Goal: Book appointment/travel/reservation

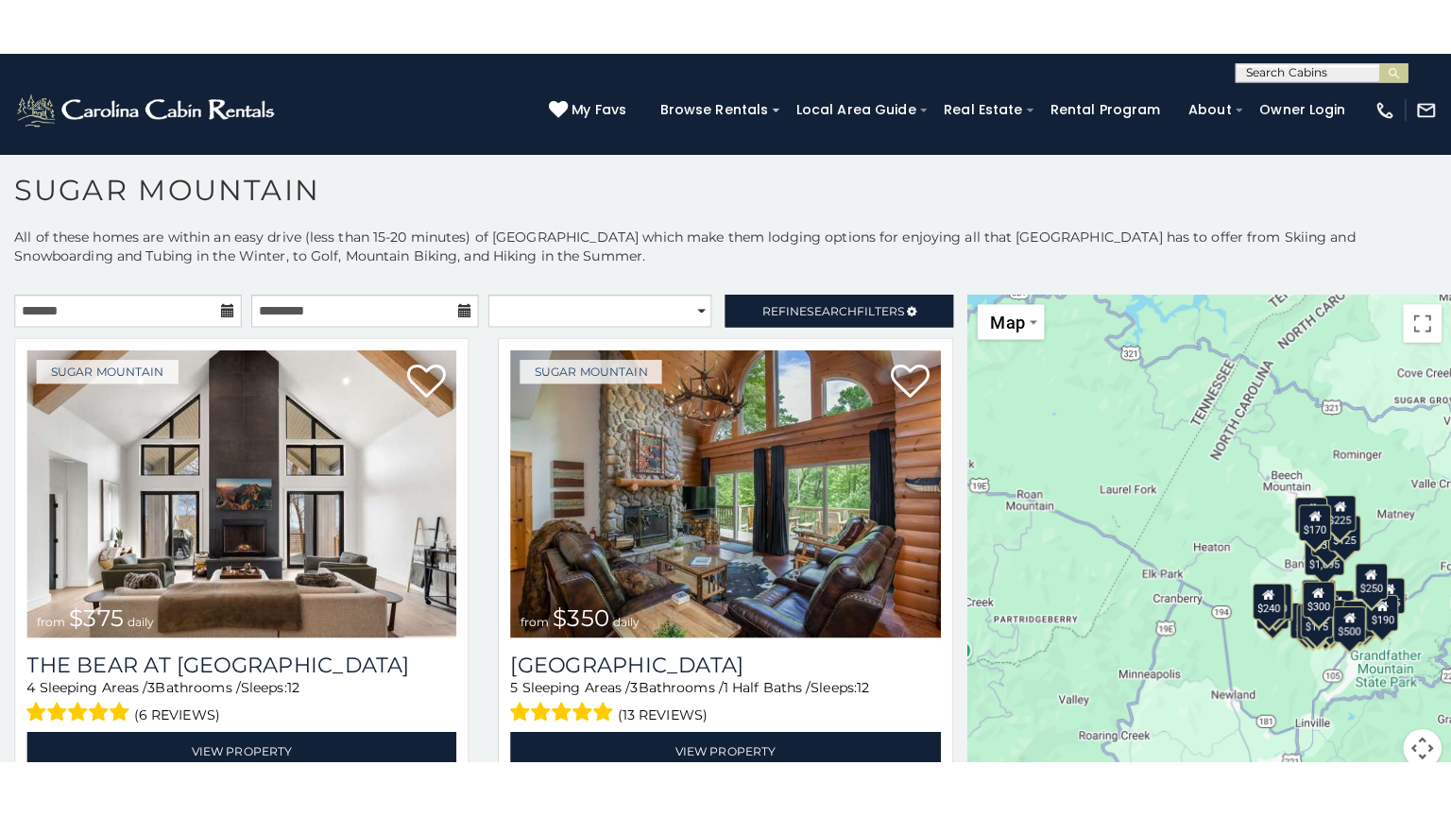
scroll to position [55, 0]
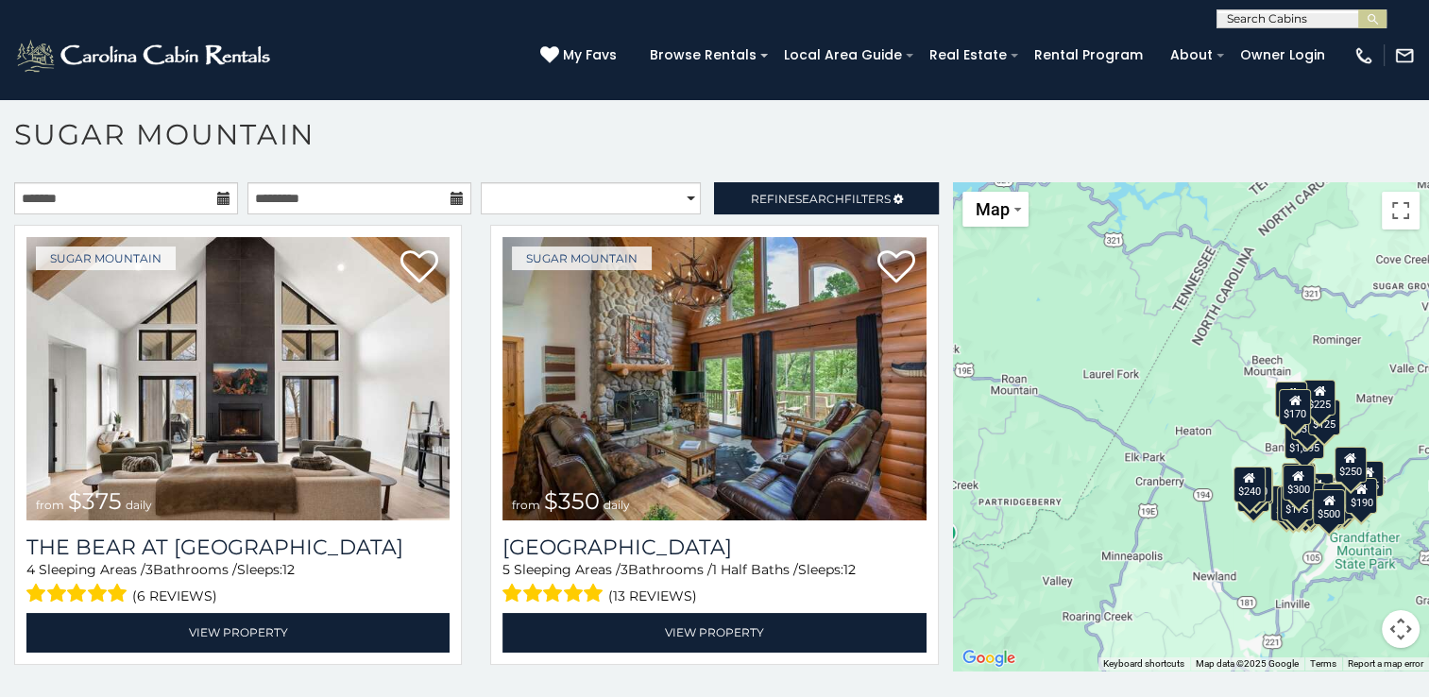
click at [1173, 433] on div "$375 $350 $350 $200 $375 $195 $265 $190 $175 $155 $290 $345 $175 $1,095 $195 $2…" at bounding box center [1191, 426] width 476 height 488
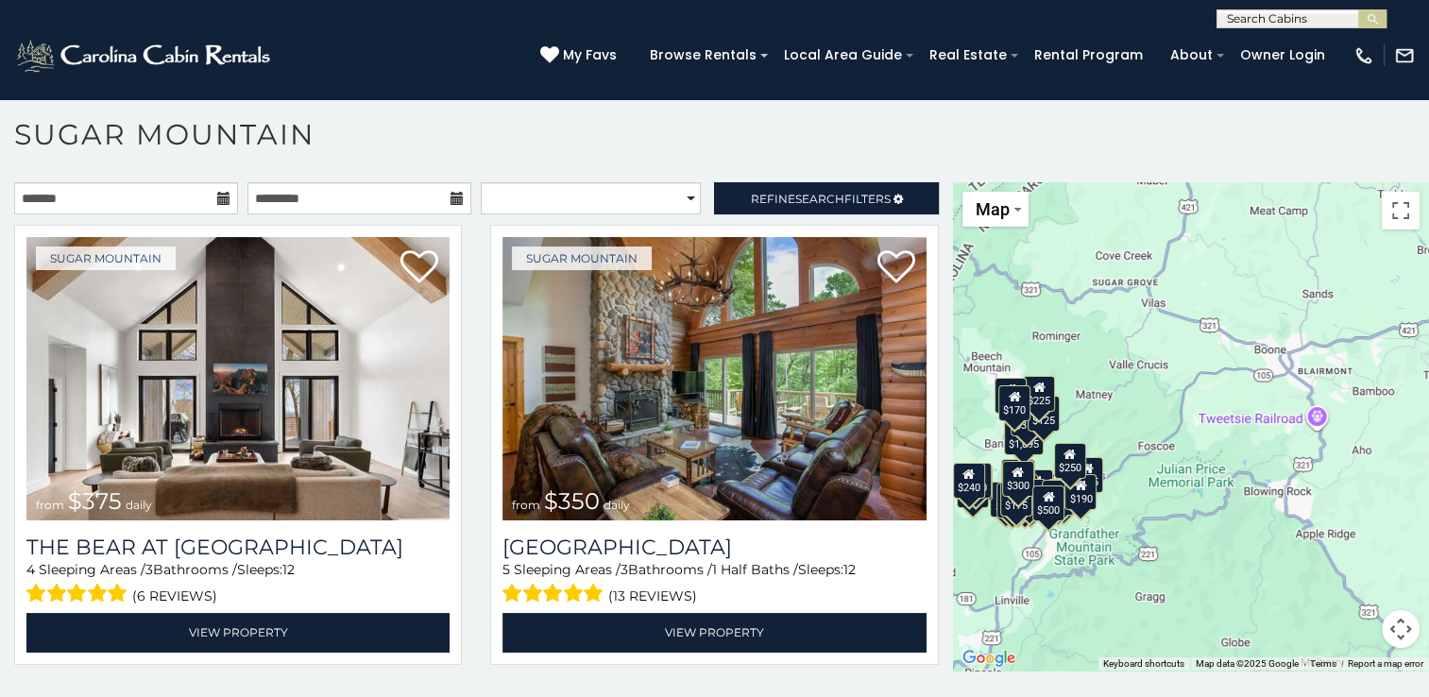
drag, startPoint x: 1360, startPoint y: 425, endPoint x: 972, endPoint y: 421, distance: 388.2
click at [972, 421] on div "$375 $350 $350 $200 $375 $195 $265 $190 $175 $155 $290 $345 $175 $1,095 $195 $2…" at bounding box center [1191, 426] width 476 height 488
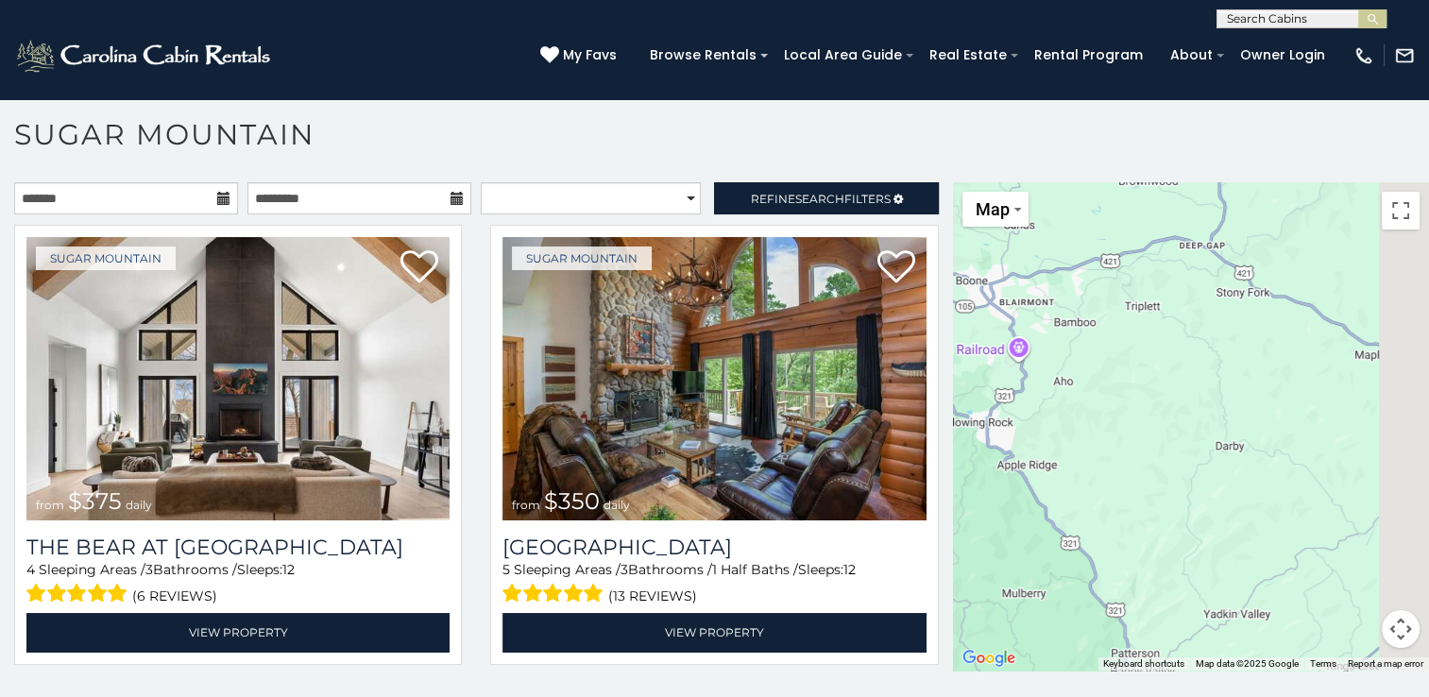
drag, startPoint x: 1274, startPoint y: 468, endPoint x: 978, endPoint y: 391, distance: 305.6
click at [978, 391] on div "$375 $350 $350 $200 $375 $195 $265 $190 $175 $155 $290 $345 $175 $1,095 $195 $2…" at bounding box center [1191, 426] width 476 height 488
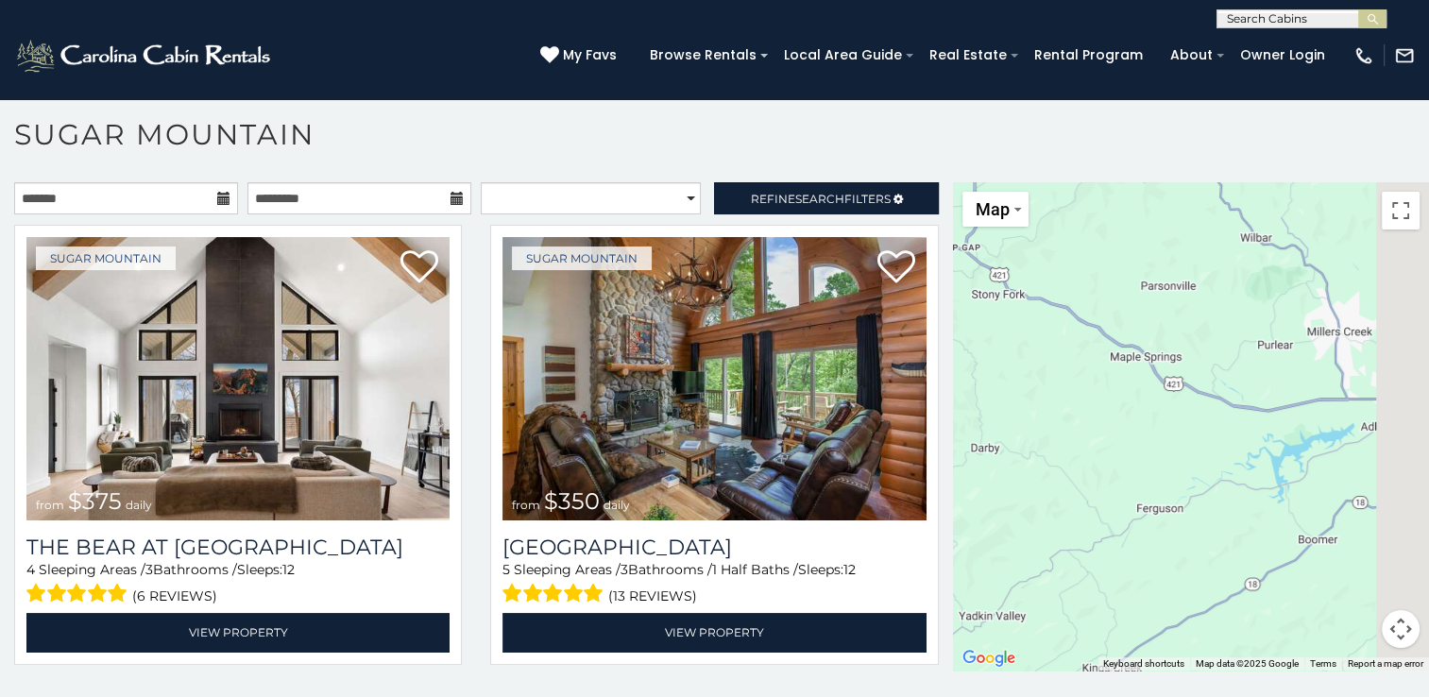
drag, startPoint x: 1296, startPoint y: 414, endPoint x: 1103, endPoint y: 433, distance: 193.7
click at [1103, 433] on div "$375 $350 $350 $200 $375 $195 $265 $190 $175 $155 $290 $345 $175 $1,095 $195 $2…" at bounding box center [1191, 426] width 476 height 488
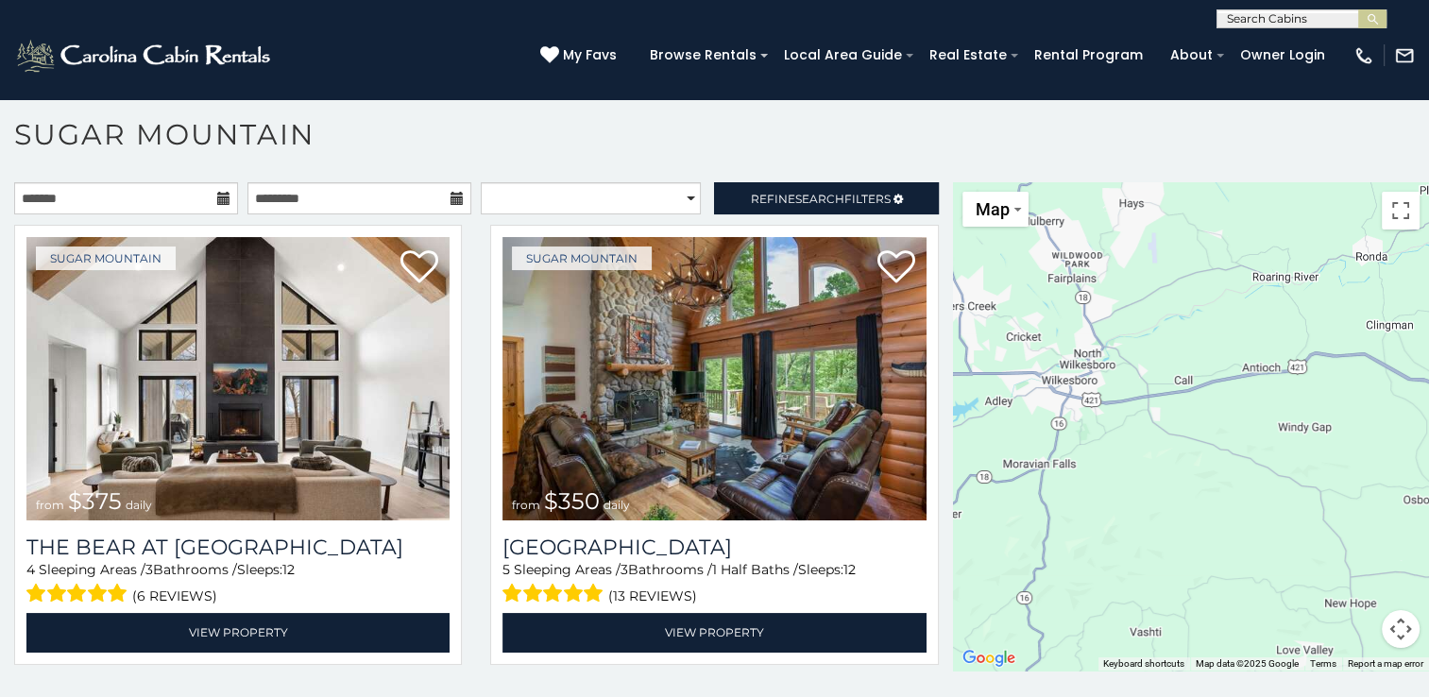
drag, startPoint x: 1349, startPoint y: 421, endPoint x: 1068, endPoint y: 387, distance: 282.6
click at [1069, 387] on div "$375 $350 $350 $200 $375 $195 $265 $190 $175 $155 $290 $345 $175 $1,095 $195 $2…" at bounding box center [1191, 426] width 476 height 488
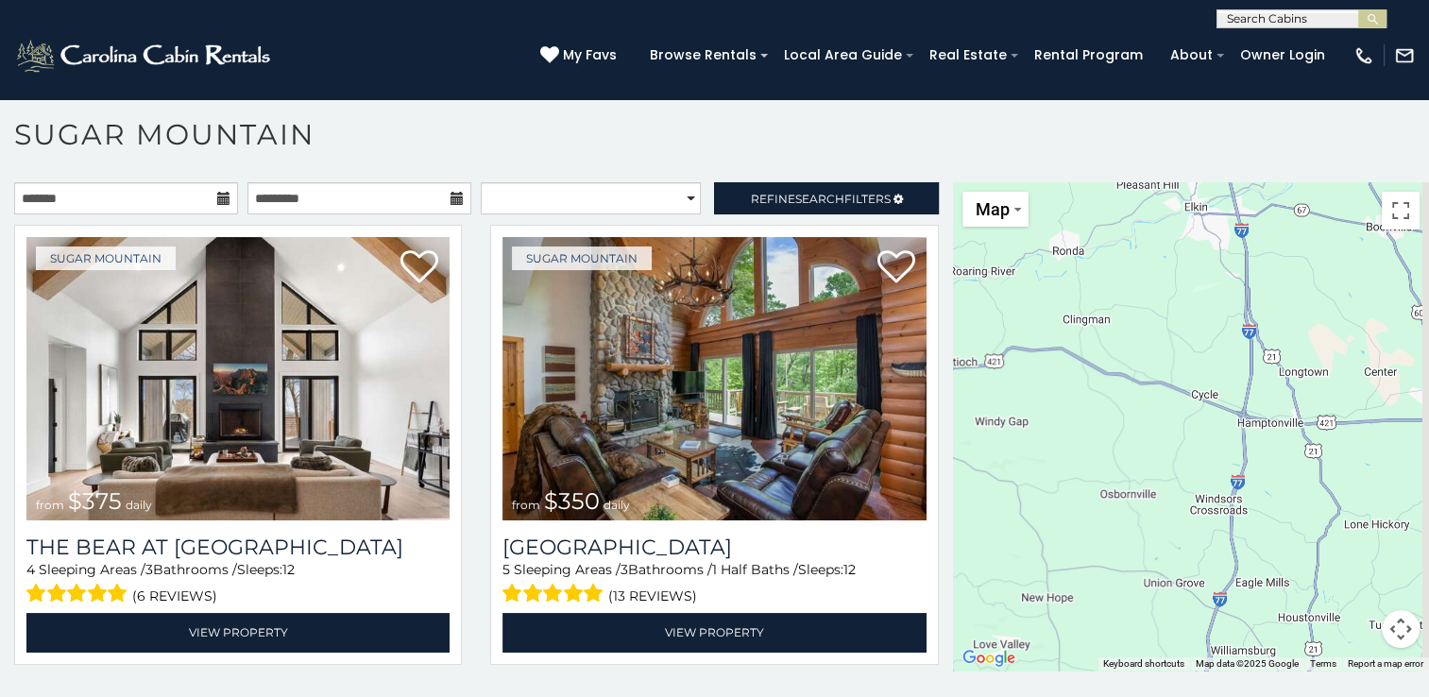
drag, startPoint x: 1384, startPoint y: 410, endPoint x: 1010, endPoint y: 397, distance: 374.2
click at [1010, 397] on div "$375 $350 $350 $200 $375 $195 $265 $190 $175 $155 $290 $345 $175 $1,095 $195 $2…" at bounding box center [1191, 426] width 476 height 488
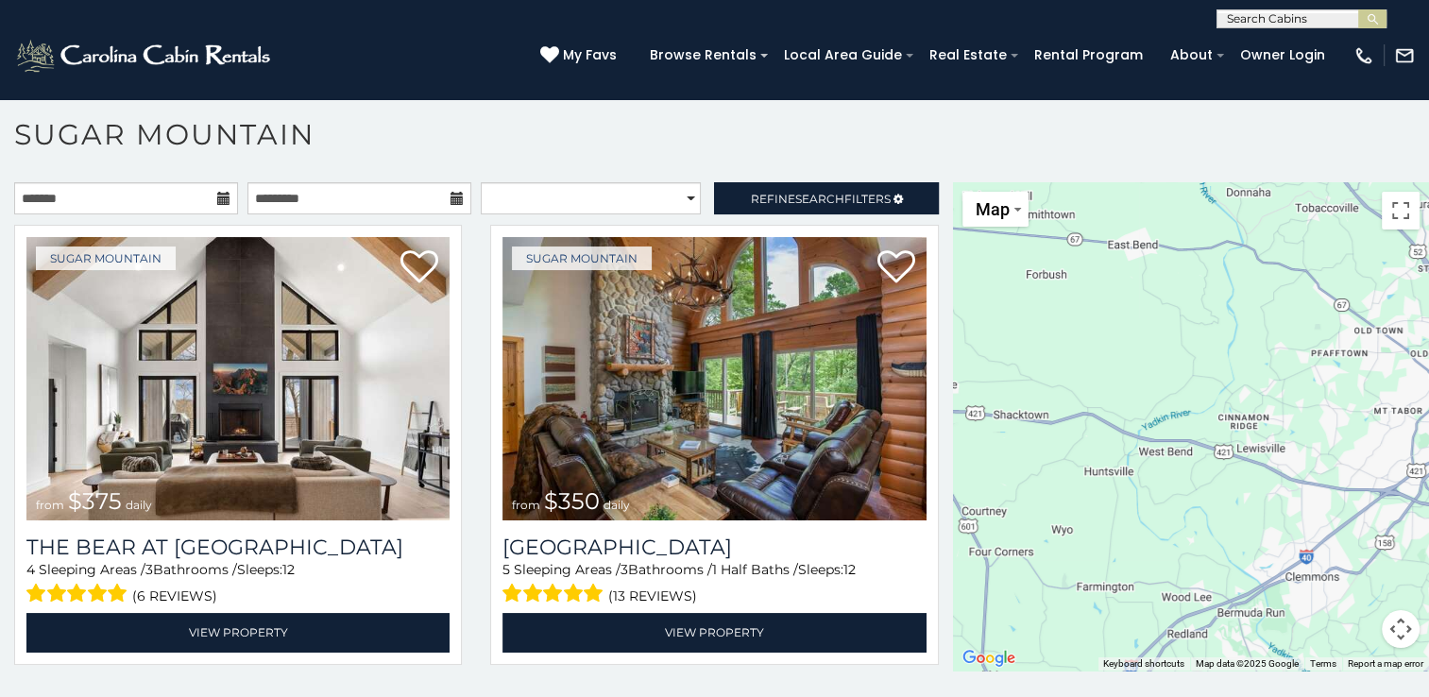
drag, startPoint x: 1324, startPoint y: 388, endPoint x: 1180, endPoint y: 392, distance: 144.5
click at [1011, 397] on div "$375 $350 $350 $200 $375 $195 $265 $190 $175 $155 $290 $345 $175 $1,095 $195 $2…" at bounding box center [1191, 426] width 476 height 488
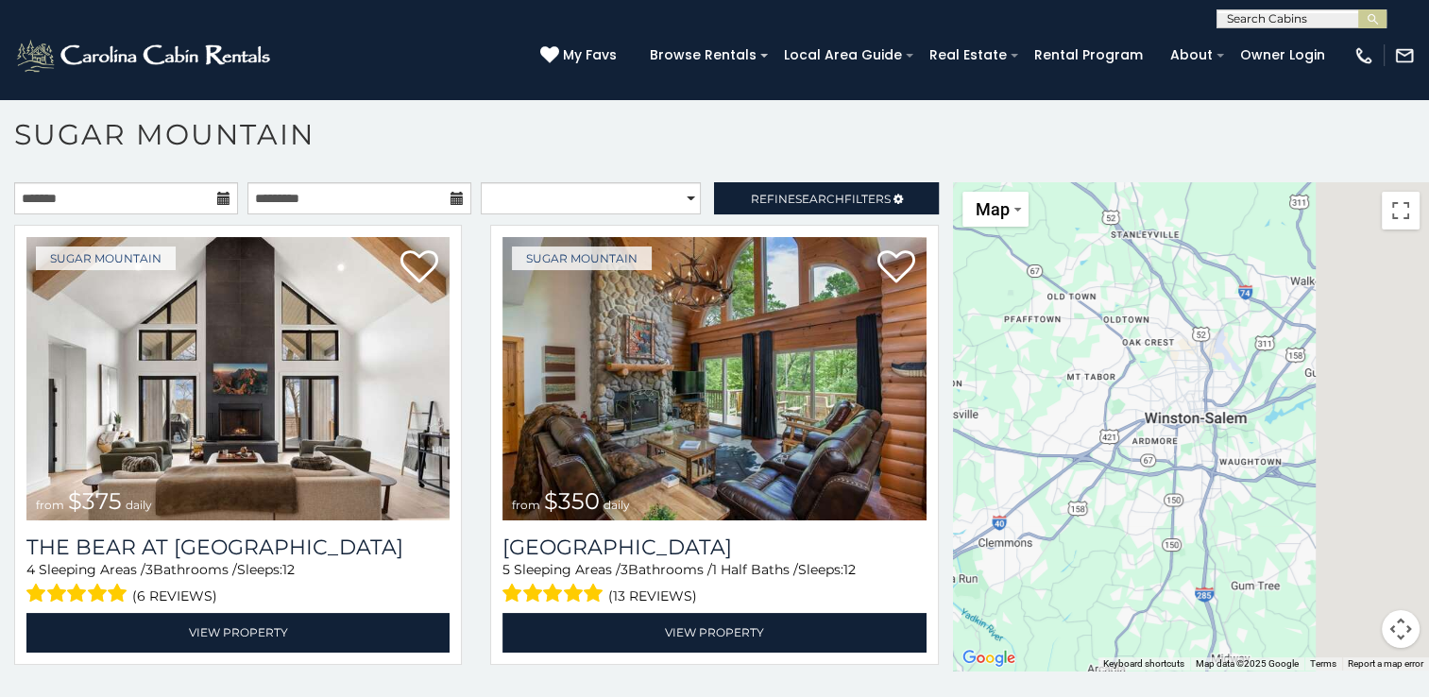
drag, startPoint x: 1306, startPoint y: 397, endPoint x: 1001, endPoint y: 358, distance: 307.5
click at [1001, 358] on div "$375 $350 $350 $200 $375 $195 $265 $190 $175 $155 $290 $345 $175 $1,095 $195 $2…" at bounding box center [1191, 426] width 476 height 488
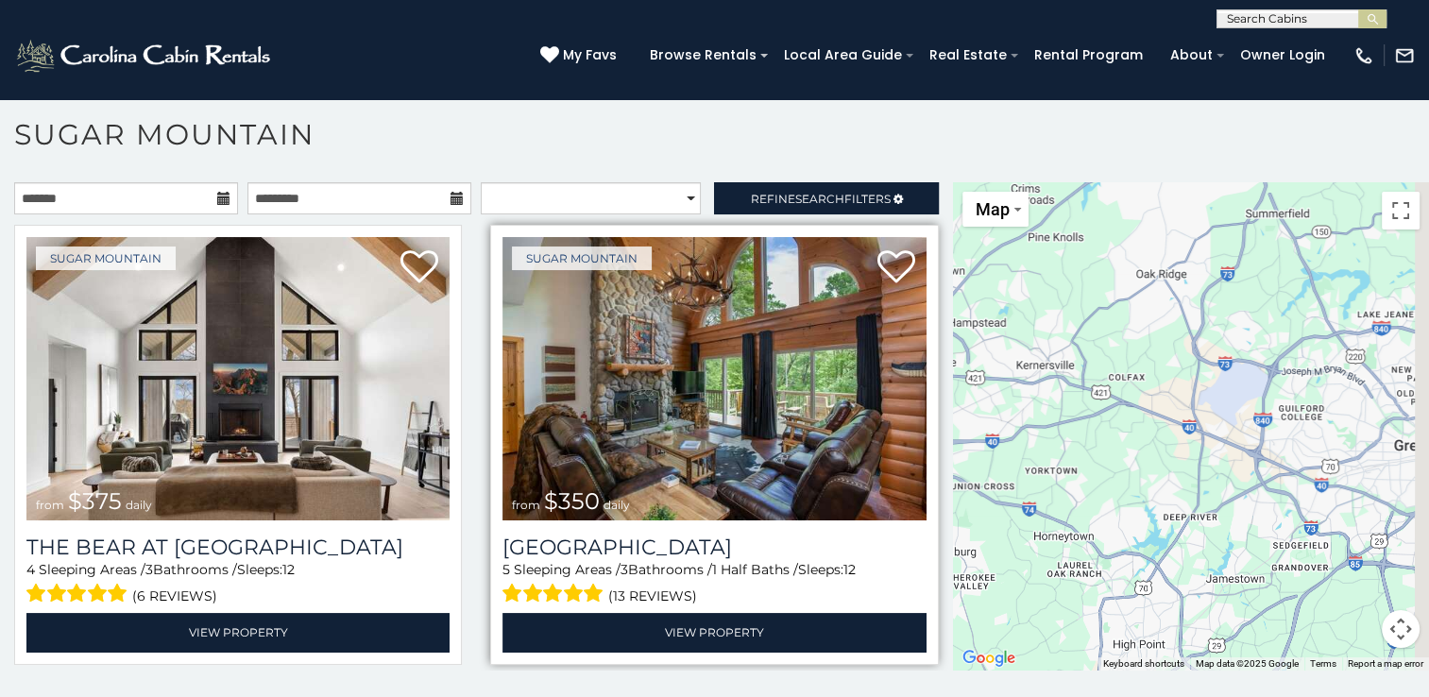
drag, startPoint x: 1296, startPoint y: 407, endPoint x: 919, endPoint y: 401, distance: 376.9
click at [919, 182] on main "**********" at bounding box center [714, 182] width 1429 height 0
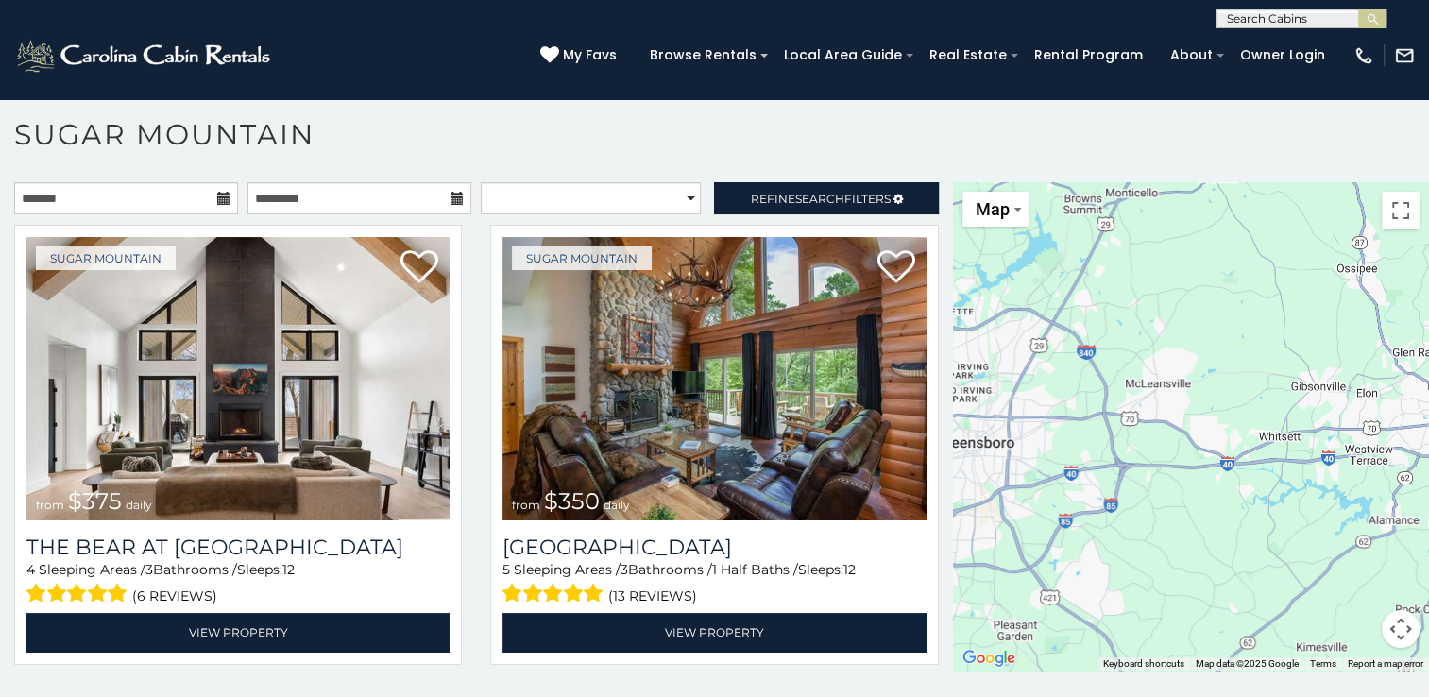
drag, startPoint x: 1270, startPoint y: 399, endPoint x: 1008, endPoint y: 389, distance: 262.8
click at [953, 397] on div "$375 $350 $350 $200 $375 $195 $265 $190 $175 $155 $290 $345 $175 $1,095 $195 $2…" at bounding box center [1191, 426] width 476 height 488
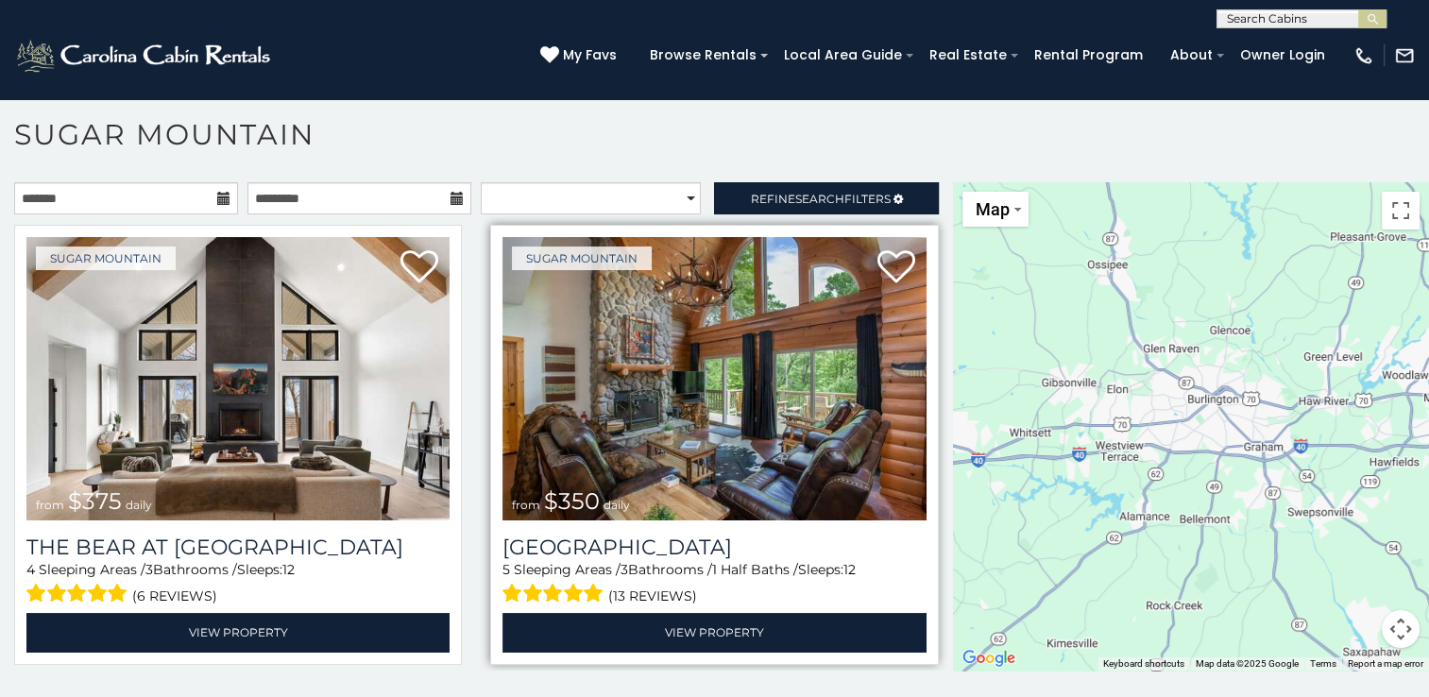
drag, startPoint x: 1262, startPoint y: 395, endPoint x: 911, endPoint y: 394, distance: 350.4
click at [912, 182] on main "**********" at bounding box center [714, 182] width 1429 height 0
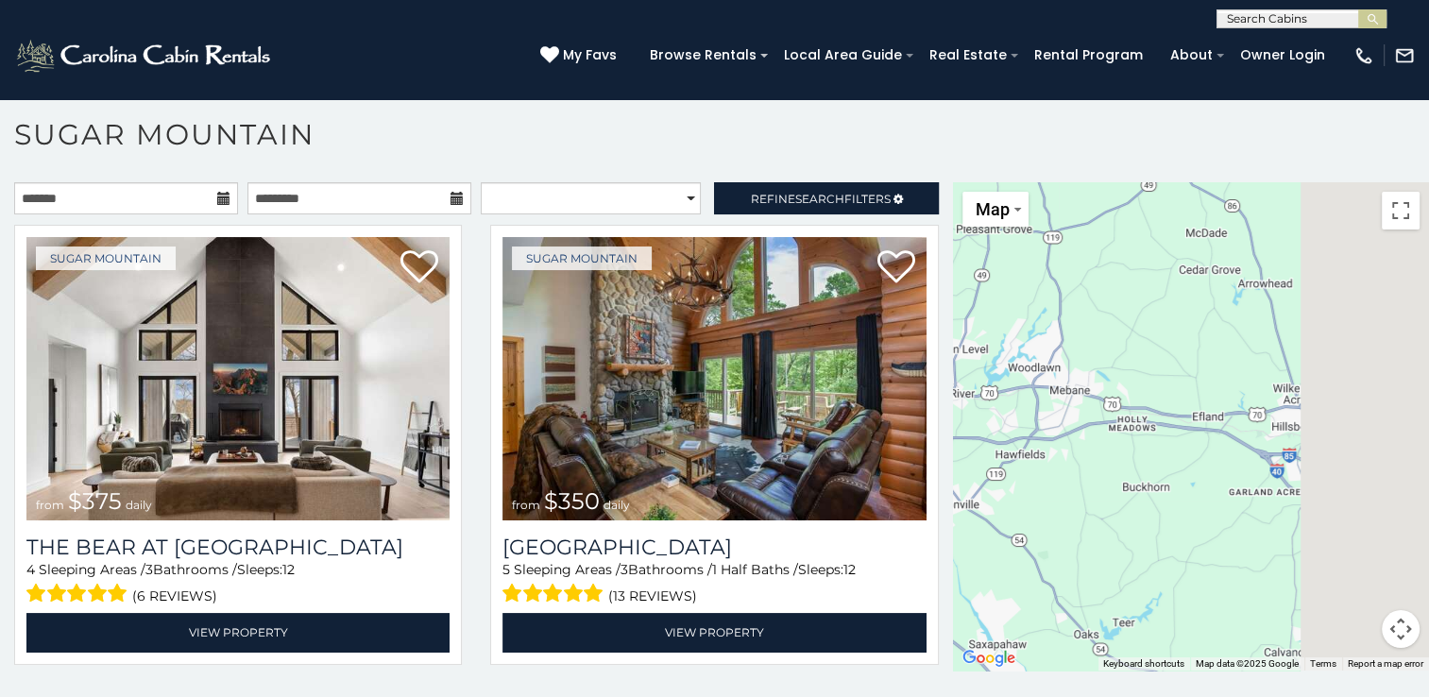
drag, startPoint x: 1322, startPoint y: 401, endPoint x: 987, endPoint y: 387, distance: 335.6
click at [987, 387] on div "$375 $350 $350 $200 $375 $195 $265 $190 $175 $155 $290 $345 $175 $1,095 $195 $2…" at bounding box center [1191, 426] width 476 height 488
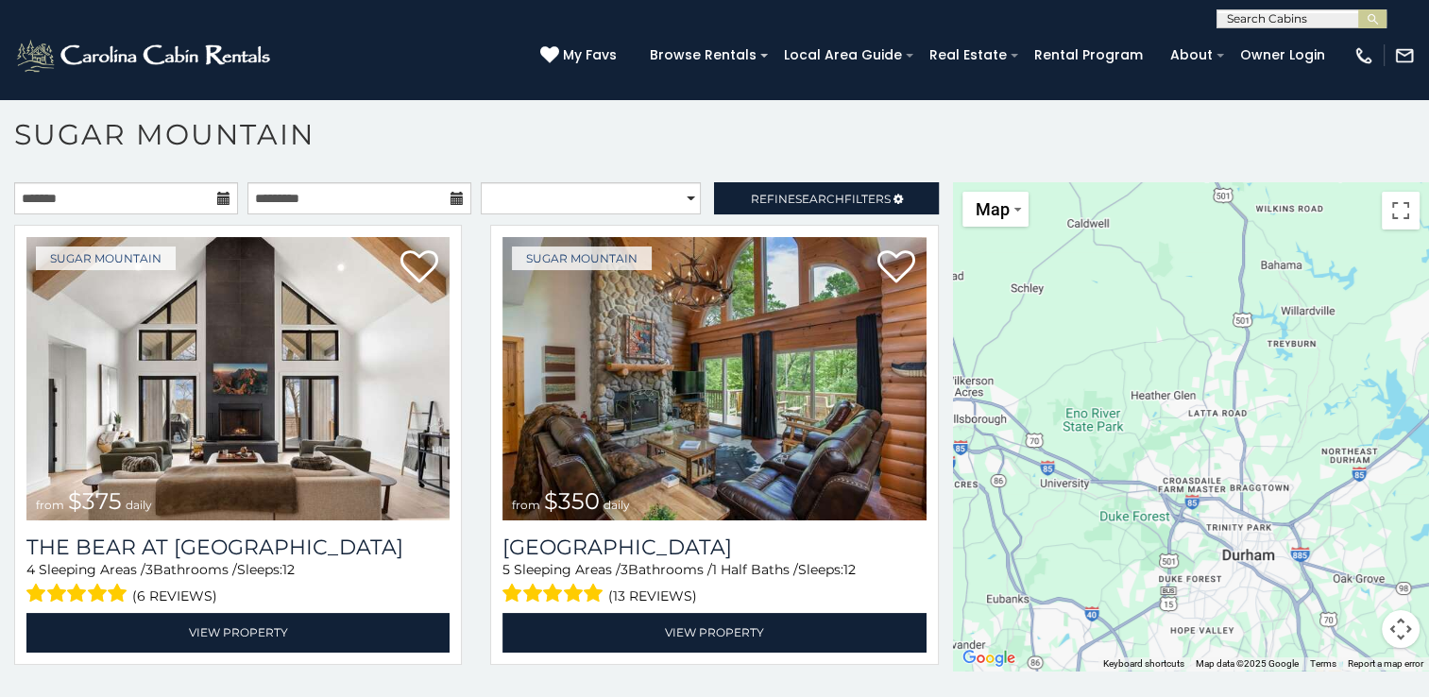
drag, startPoint x: 1306, startPoint y: 399, endPoint x: 974, endPoint y: 391, distance: 332.5
click at [979, 391] on div "$375 $350 $350 $200 $375 $195 $265 $190 $175 $155 $290 $345 $175 $1,095 $195 $2…" at bounding box center [1191, 426] width 476 height 488
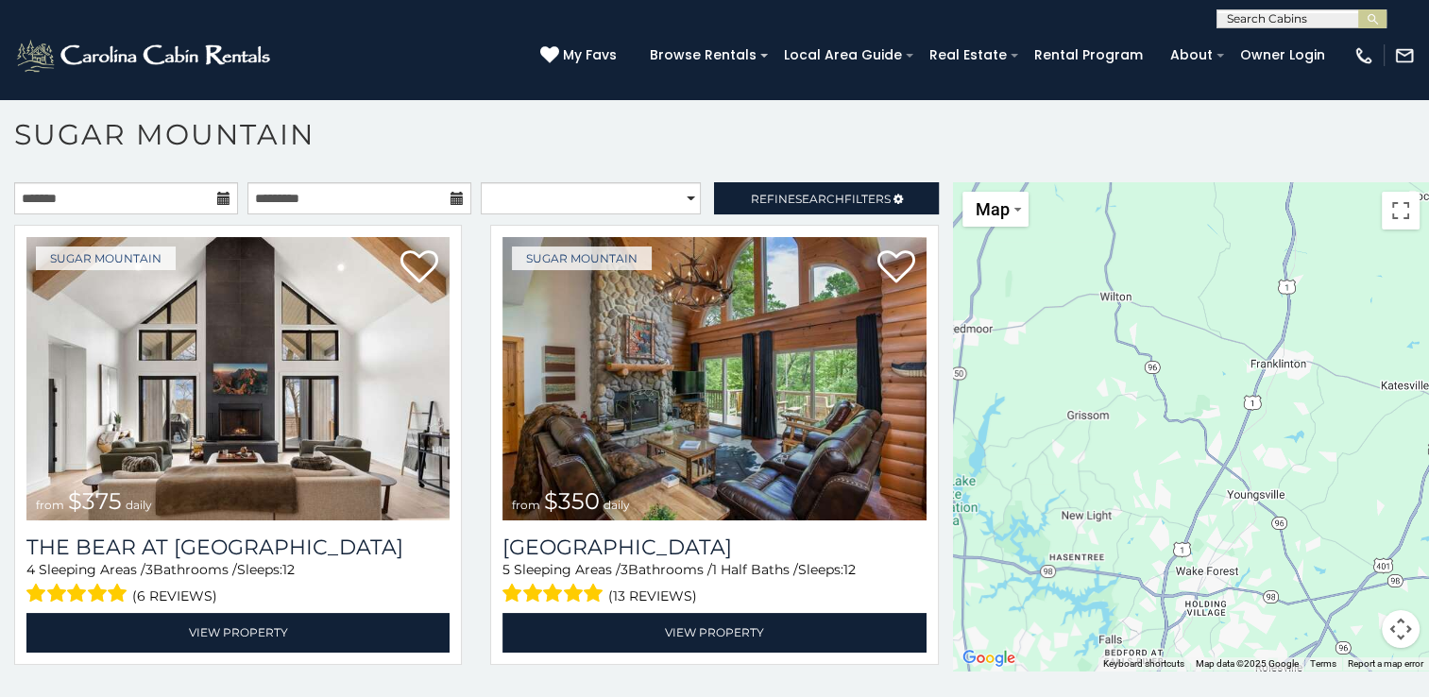
drag, startPoint x: 1380, startPoint y: 409, endPoint x: 1031, endPoint y: 404, distance: 348.5
click at [1031, 404] on div "$375 $350 $350 $200 $375 $195 $265 $190 $175 $155 $290 $345 $175 $1,095 $195 $2…" at bounding box center [1191, 426] width 476 height 488
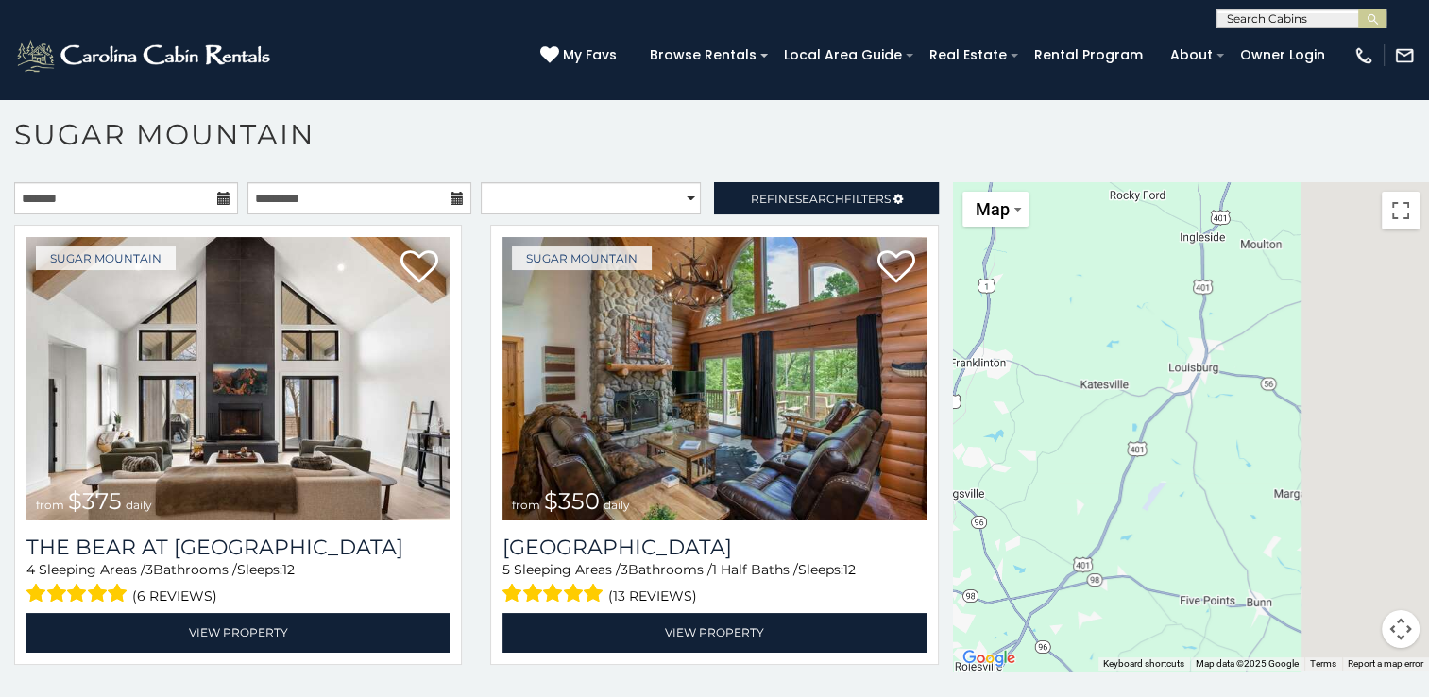
drag, startPoint x: 1351, startPoint y: 407, endPoint x: 991, endPoint y: 406, distance: 360.8
click at [990, 406] on div "$375 $350 $350 $200 $375 $195 $265 $190 $175 $155 $290 $345 $175 $1,095 $195 $2…" at bounding box center [1191, 426] width 476 height 488
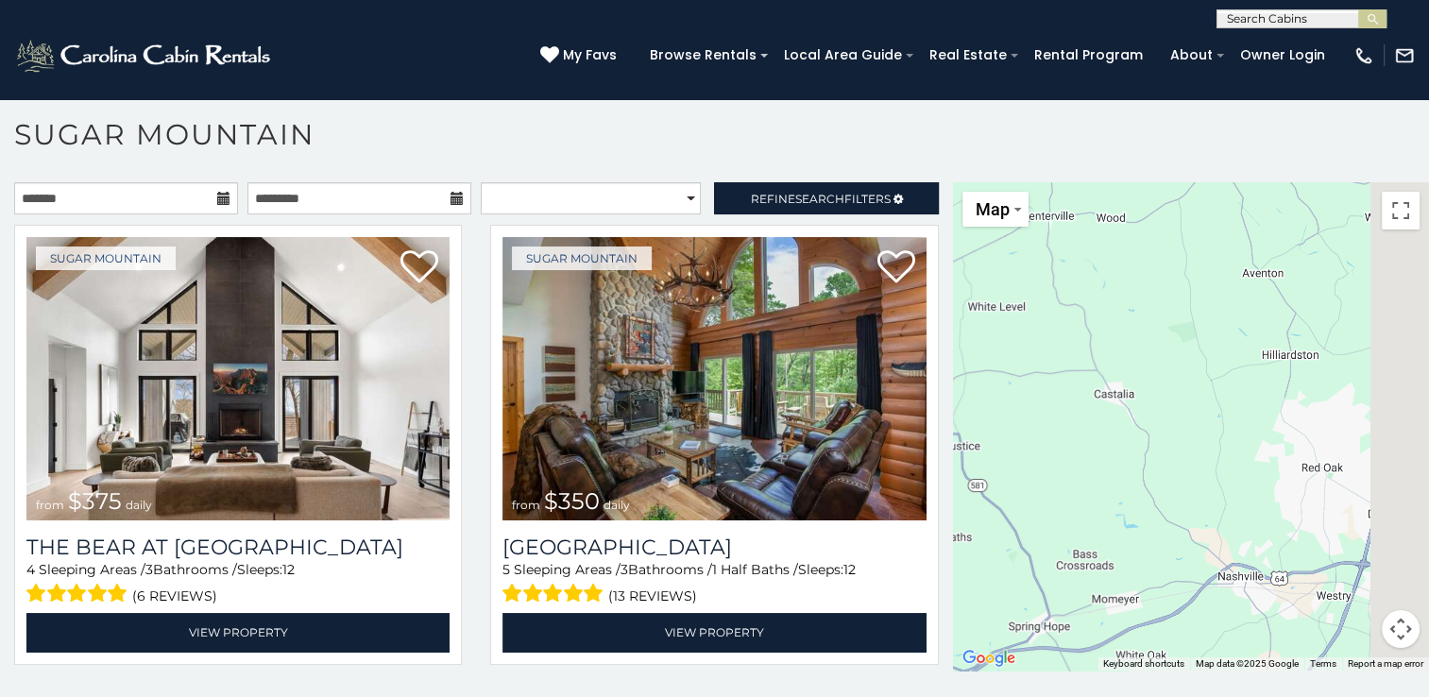
drag, startPoint x: 1333, startPoint y: 413, endPoint x: 949, endPoint y: 397, distance: 383.8
click at [933, 182] on main "**********" at bounding box center [714, 182] width 1429 height 0
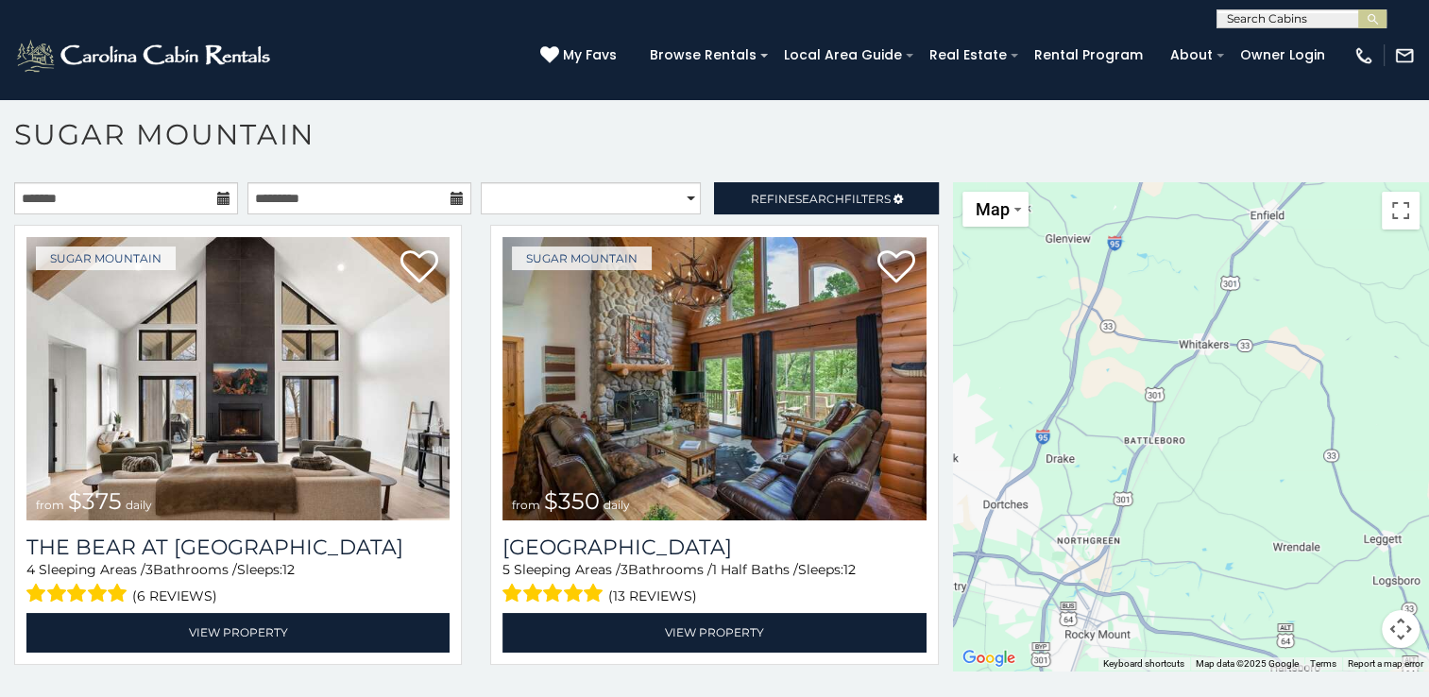
drag, startPoint x: 1277, startPoint y: 397, endPoint x: 982, endPoint y: 394, distance: 294.7
click at [982, 394] on div "$375 $350 $350 $200 $375 $195 $265 $190 $175 $155 $290 $345 $175 $1,095 $195 $2…" at bounding box center [1191, 426] width 476 height 488
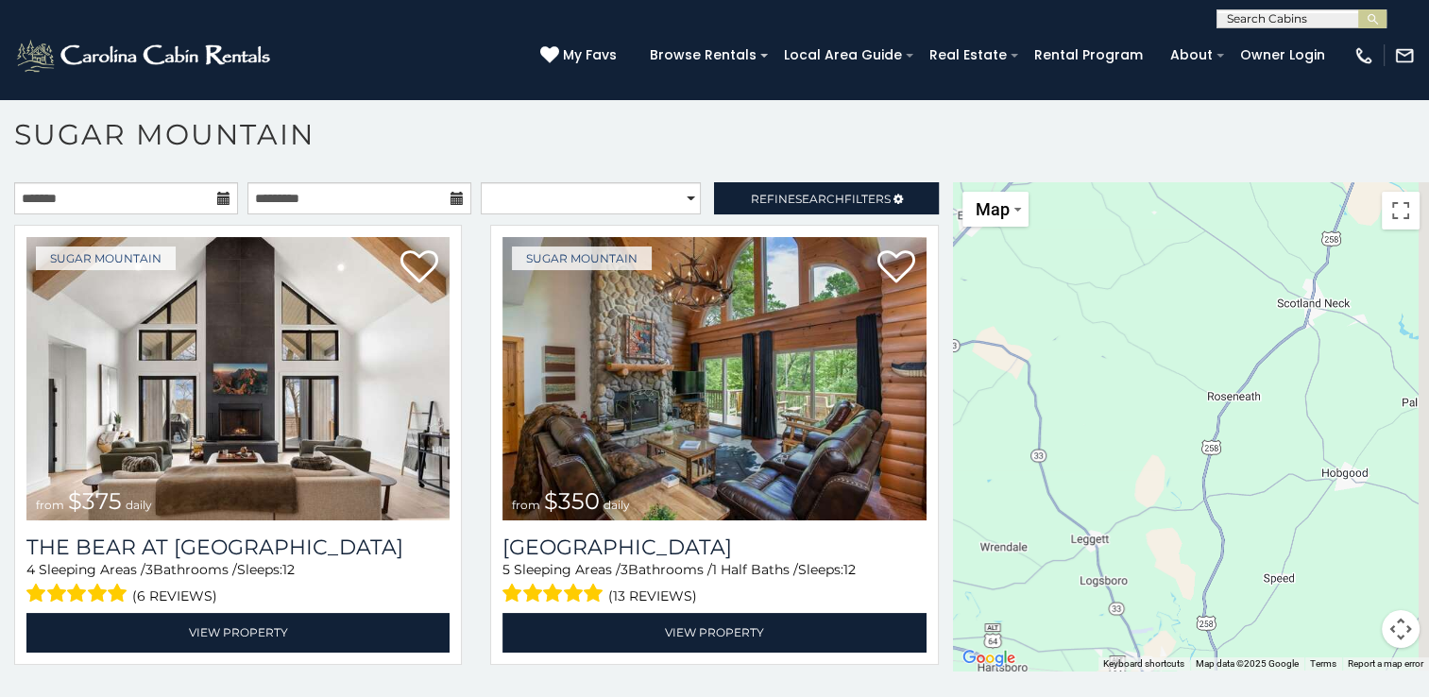
drag, startPoint x: 1341, startPoint y: 392, endPoint x: 1012, endPoint y: 393, distance: 328.7
click at [994, 393] on div "$375 $350 $350 $200 $375 $195 $265 $190 $175 $155 $290 $345 $175 $1,095 $195 $2…" at bounding box center [1191, 426] width 476 height 488
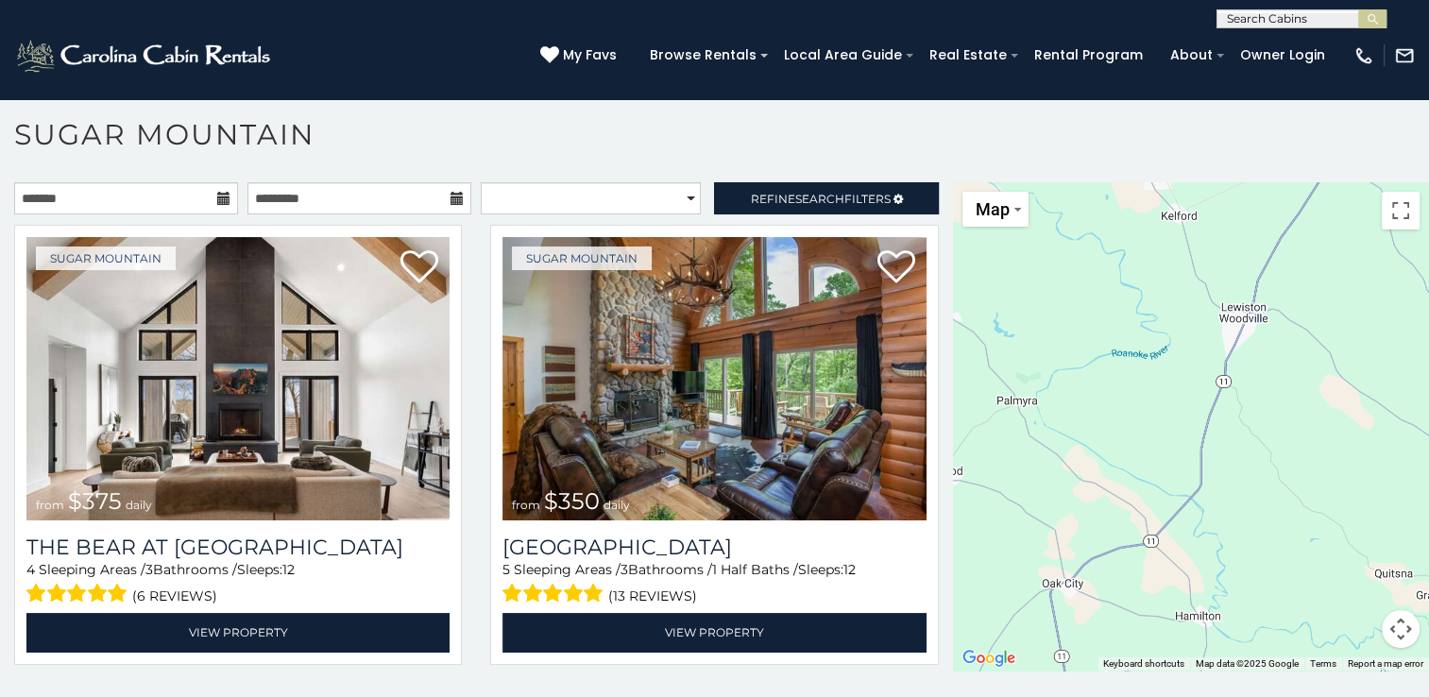
drag, startPoint x: 1312, startPoint y: 396, endPoint x: 1213, endPoint y: 386, distance: 99.6
click at [969, 391] on div "$375 $350 $350 $200 $375 $195 $265 $190 $175 $155 $290 $345 $175 $1,095 $195 $2…" at bounding box center [1191, 426] width 476 height 488
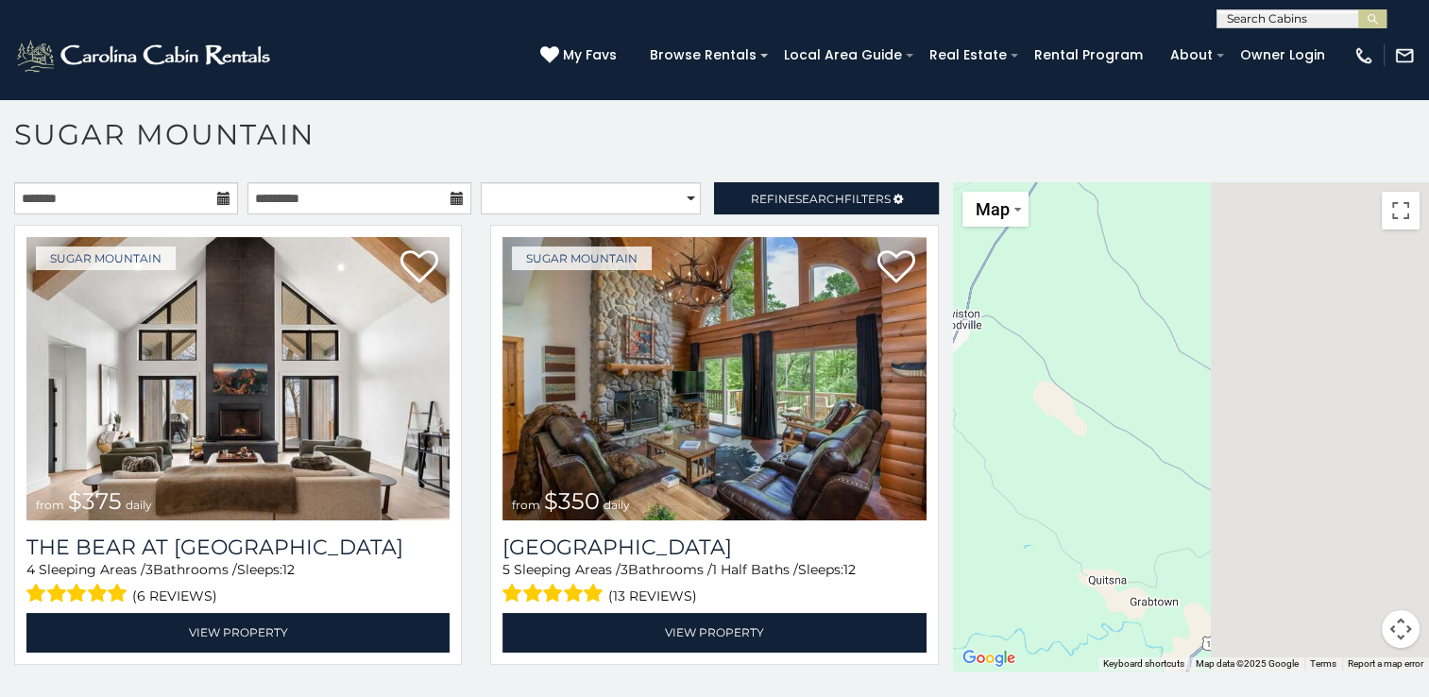
drag, startPoint x: 1340, startPoint y: 386, endPoint x: 932, endPoint y: 389, distance: 408.0
click at [932, 182] on main "**********" at bounding box center [714, 182] width 1429 height 0
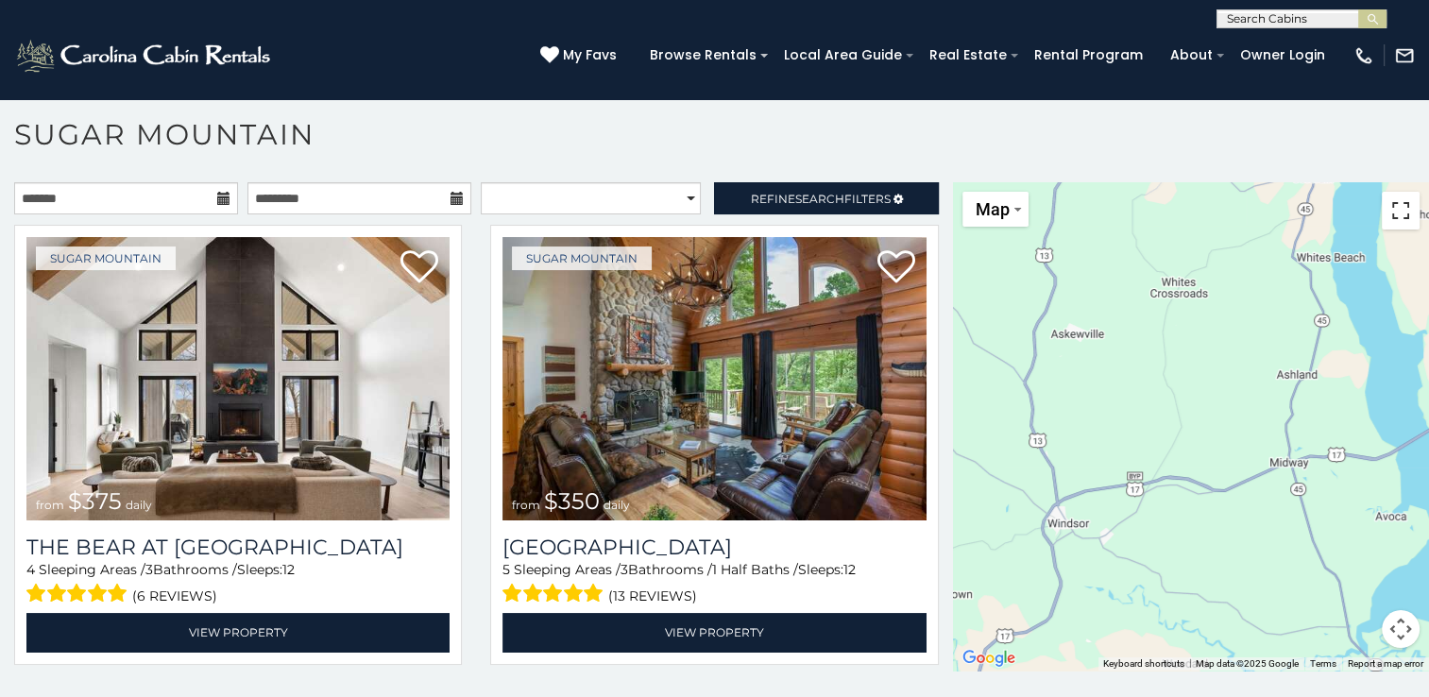
drag, startPoint x: 1390, startPoint y: 221, endPoint x: 1394, endPoint y: 291, distance: 70.0
click at [1390, 221] on button "Toggle fullscreen view" at bounding box center [1401, 211] width 38 height 38
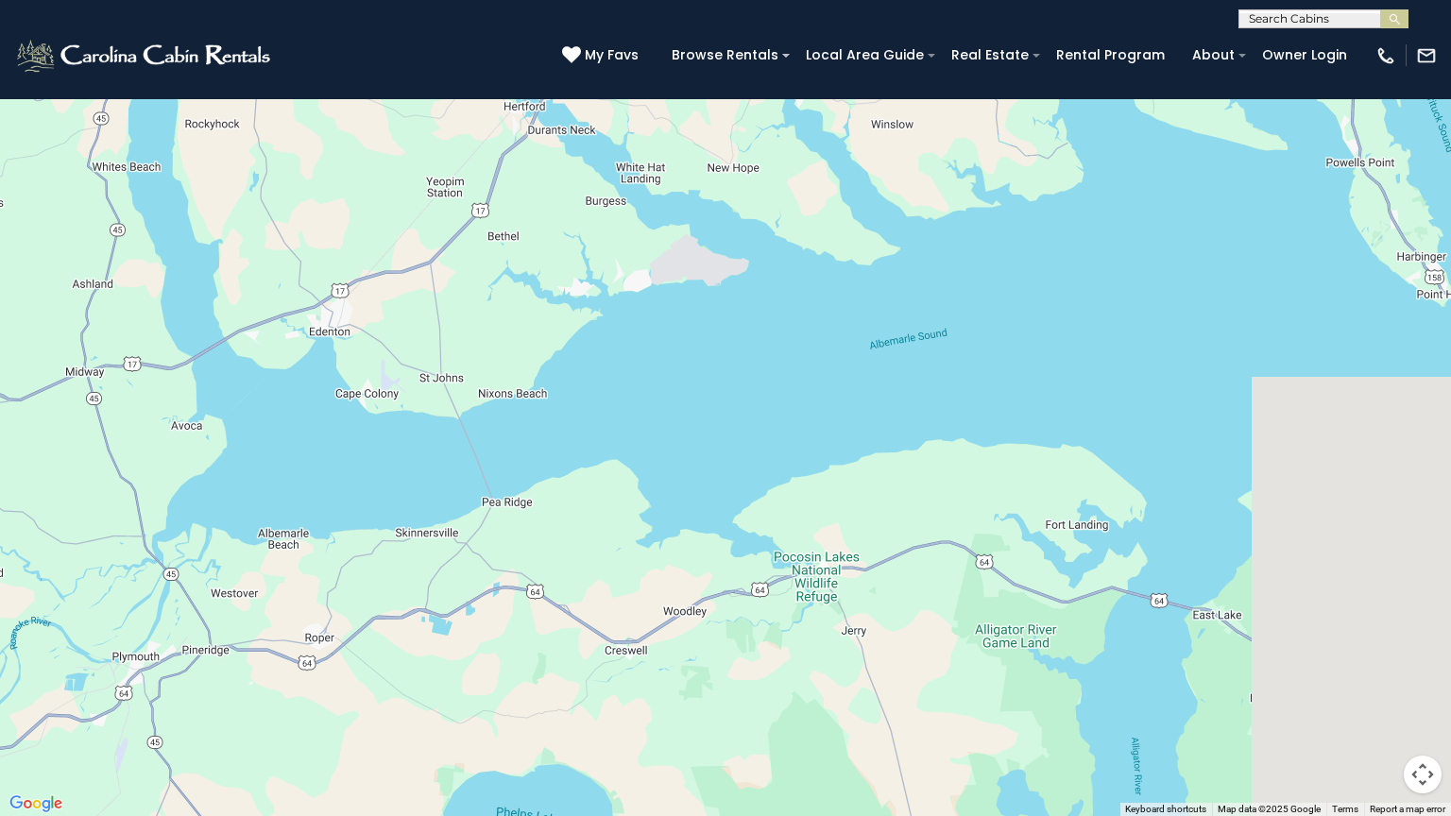
drag, startPoint x: 1296, startPoint y: 461, endPoint x: 539, endPoint y: 389, distance: 759.9
click at [539, 389] on div "$375 $350 $350 $200 $375 $195 $265 $190 $175 $155 $290 $345 $175 $1,095 $195 $2…" at bounding box center [725, 408] width 1451 height 816
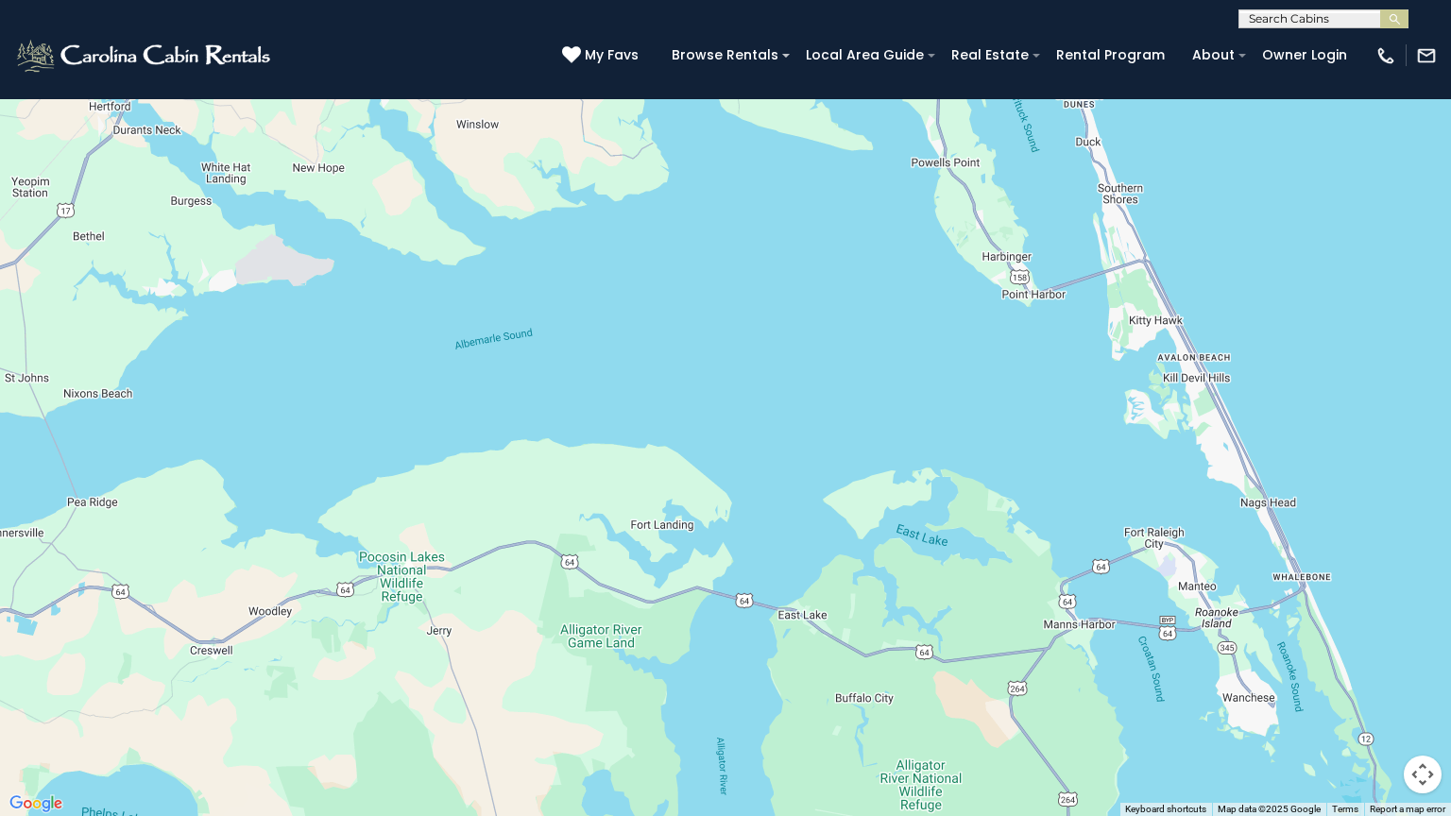
drag, startPoint x: 1124, startPoint y: 449, endPoint x: 661, endPoint y: 452, distance: 462.8
click at [661, 452] on div "$375 $350 $350 $200 $375 $195 $265 $190 $175 $155 $290 $345 $175 $1,095 $195 $2…" at bounding box center [725, 408] width 1451 height 816
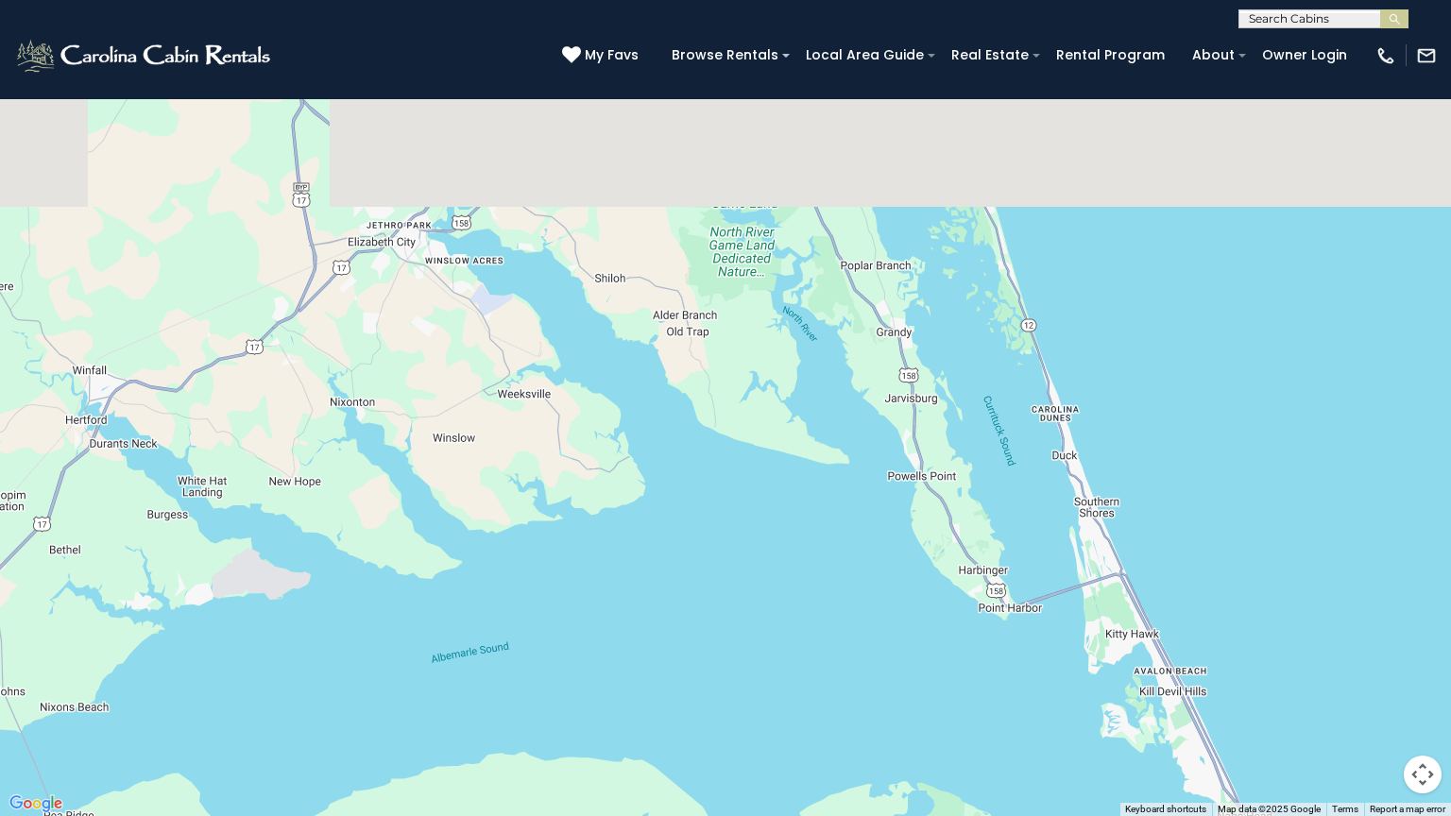
drag, startPoint x: 812, startPoint y: 399, endPoint x: 843, endPoint y: 732, distance: 334.8
click at [843, 696] on div "$375 $350 $350 $200 $375 $195 $265 $190 $175 $155 $290 $345 $175 $1,095 $195 $2…" at bounding box center [725, 408] width 1451 height 816
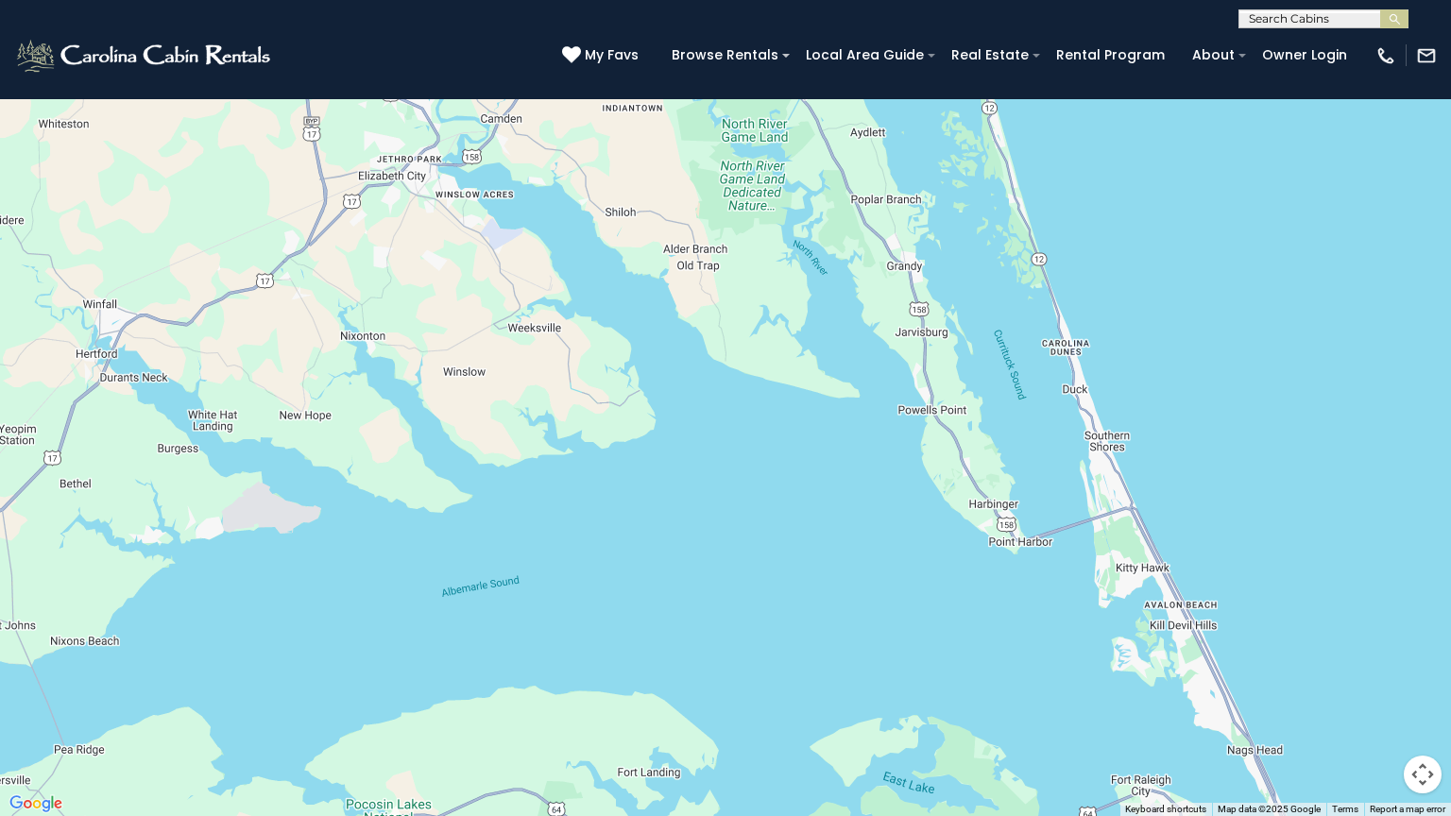
drag, startPoint x: 840, startPoint y: 692, endPoint x: 843, endPoint y: 597, distance: 95.5
click at [843, 597] on div "$375 $350 $350 $200 $375 $195 $265 $190 $175 $155 $290 $345 $175 $1,095 $195 $2…" at bounding box center [725, 408] width 1451 height 816
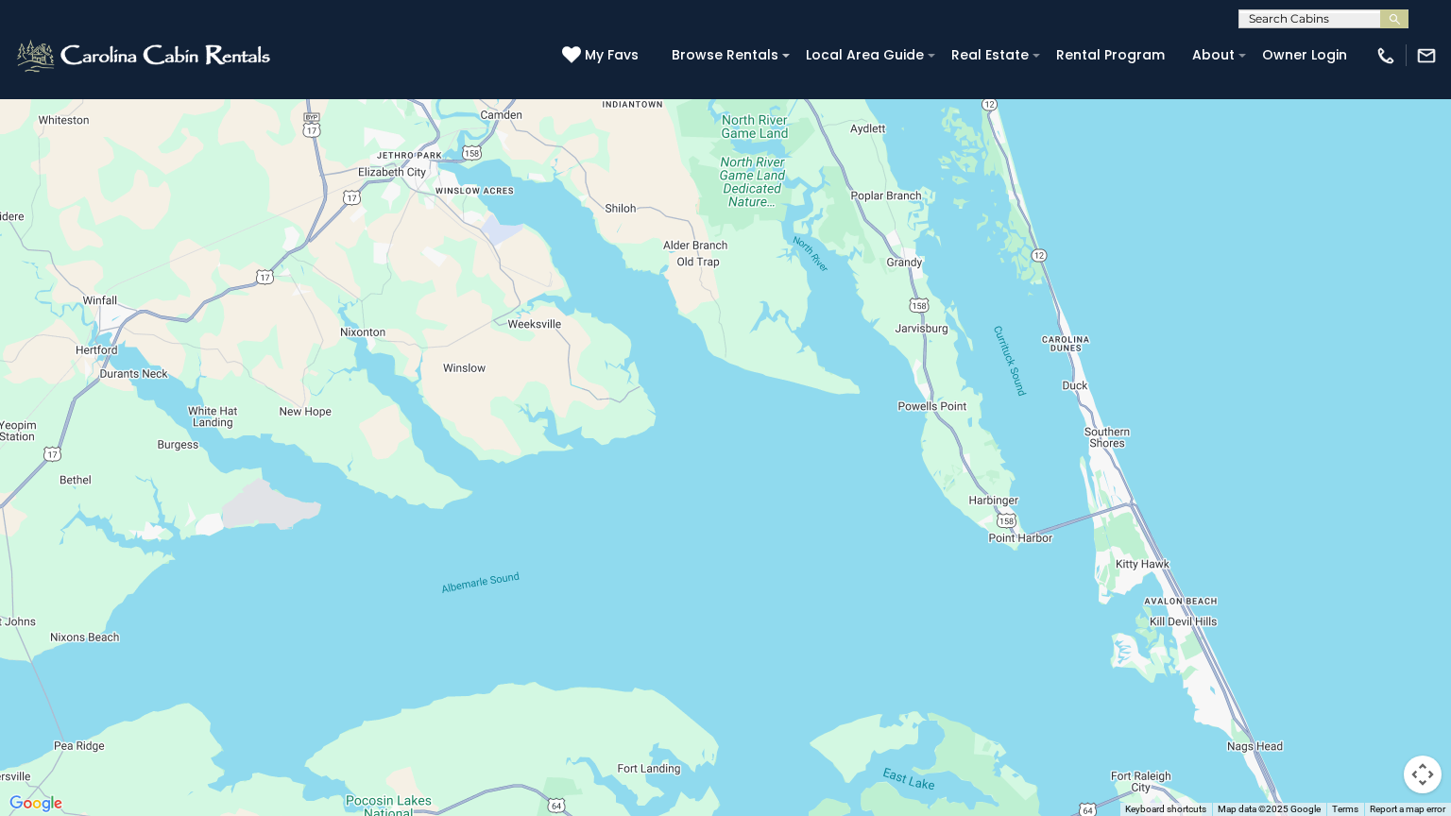
click at [1428, 30] on button "Toggle fullscreen view" at bounding box center [1422, 28] width 38 height 38
